Goal: Task Accomplishment & Management: Complete application form

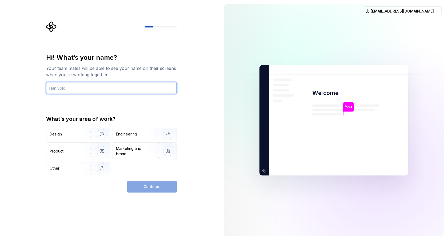
click at [138, 90] on input "text" at bounding box center [111, 88] width 131 height 12
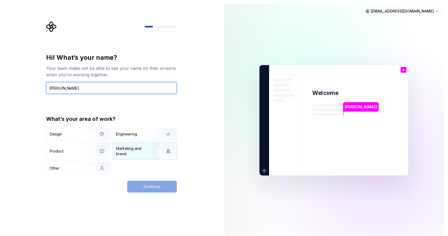
type input "[PERSON_NAME]"
click at [133, 156] on div "Marketing and brand" at bounding box center [134, 151] width 36 height 11
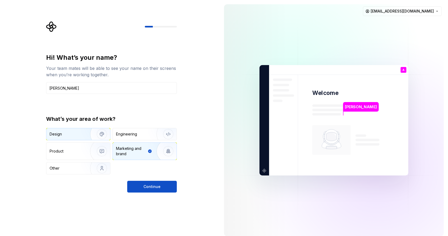
click at [92, 131] on img "button" at bounding box center [98, 134] width 34 height 36
click at [136, 152] on div "Marketing and brand" at bounding box center [134, 151] width 36 height 11
click at [154, 187] on span "Continue" at bounding box center [152, 186] width 17 height 5
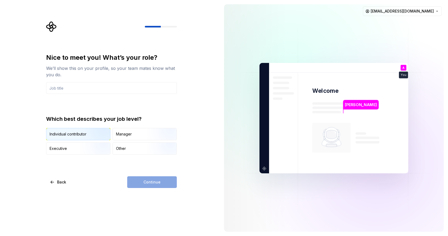
click at [75, 133] on div "Individual contributor" at bounding box center [68, 134] width 37 height 5
click at [149, 184] on div "Continue" at bounding box center [152, 182] width 50 height 12
click at [86, 84] on input "text" at bounding box center [111, 88] width 131 height 12
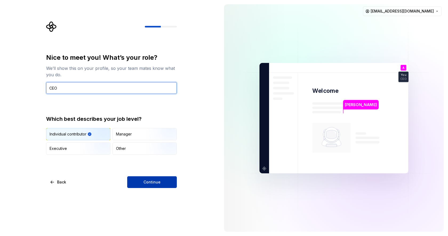
type input "CEO"
click at [147, 183] on span "Continue" at bounding box center [152, 182] width 17 height 5
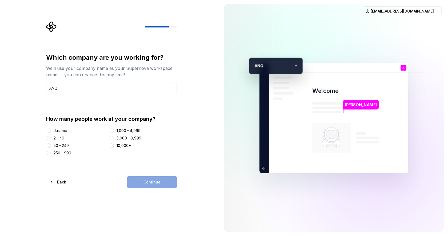
type input "ANQ"
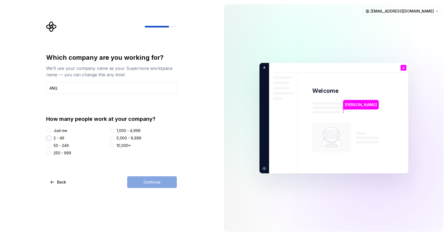
click at [49, 138] on button "2 - 49" at bounding box center [49, 138] width 4 height 4
click at [160, 181] on span "Continue" at bounding box center [152, 182] width 17 height 5
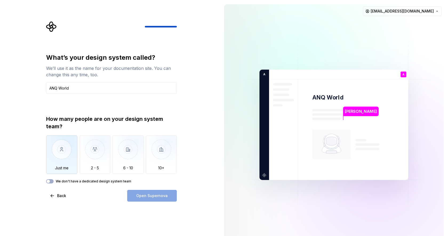
type input "ANQ World"
click at [56, 152] on img "button" at bounding box center [61, 154] width 31 height 36
click at [161, 200] on button "Open Supernova" at bounding box center [152, 196] width 50 height 12
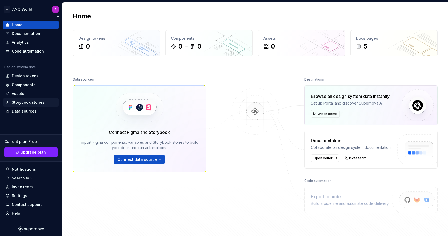
click at [23, 102] on div "Storybook stories" at bounding box center [28, 102] width 33 height 5
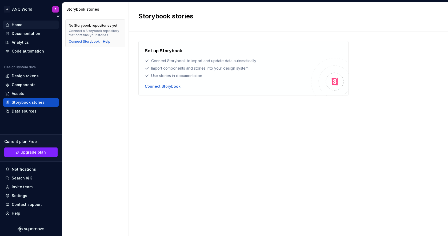
click at [22, 24] on div "Home" at bounding box center [30, 24] width 51 height 5
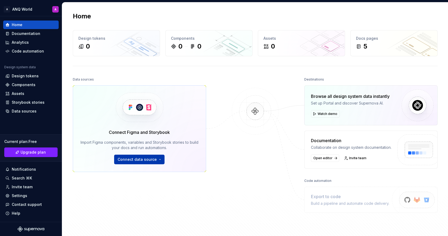
click at [158, 159] on button "Connect data source" at bounding box center [139, 160] width 50 height 10
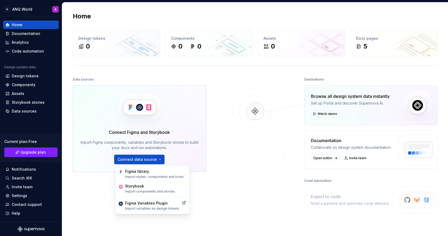
click at [220, 170] on div "Data sources Connect Figma and Storybook Import Figma components, variables and…" at bounding box center [255, 157] width 365 height 163
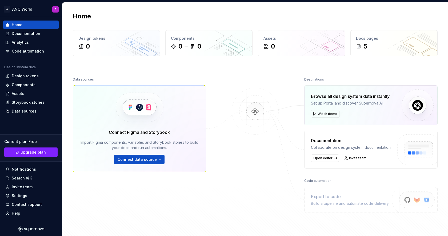
click at [252, 107] on img at bounding box center [255, 117] width 52 height 58
click at [26, 177] on div "Search ⌘K" at bounding box center [22, 178] width 20 height 5
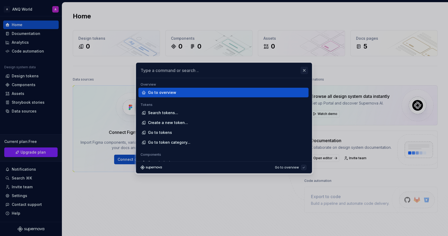
click at [305, 71] on button "button" at bounding box center [304, 70] width 7 height 7
